Goal: Find contact information: Find contact information

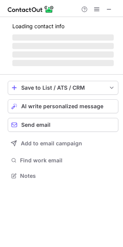
scroll to position [180, 123]
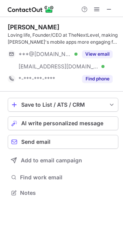
scroll to position [187, 123]
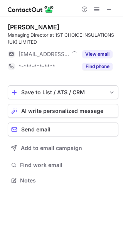
scroll to position [175, 123]
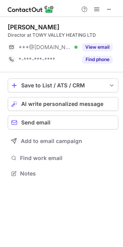
scroll to position [168, 123]
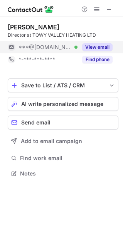
click at [101, 48] on button "View email" at bounding box center [97, 47] width 31 height 8
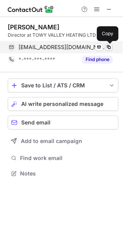
click at [110, 46] on span at bounding box center [109, 47] width 6 height 6
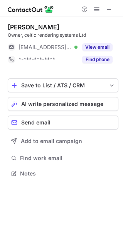
scroll to position [168, 123]
